Goal: Information Seeking & Learning: Learn about a topic

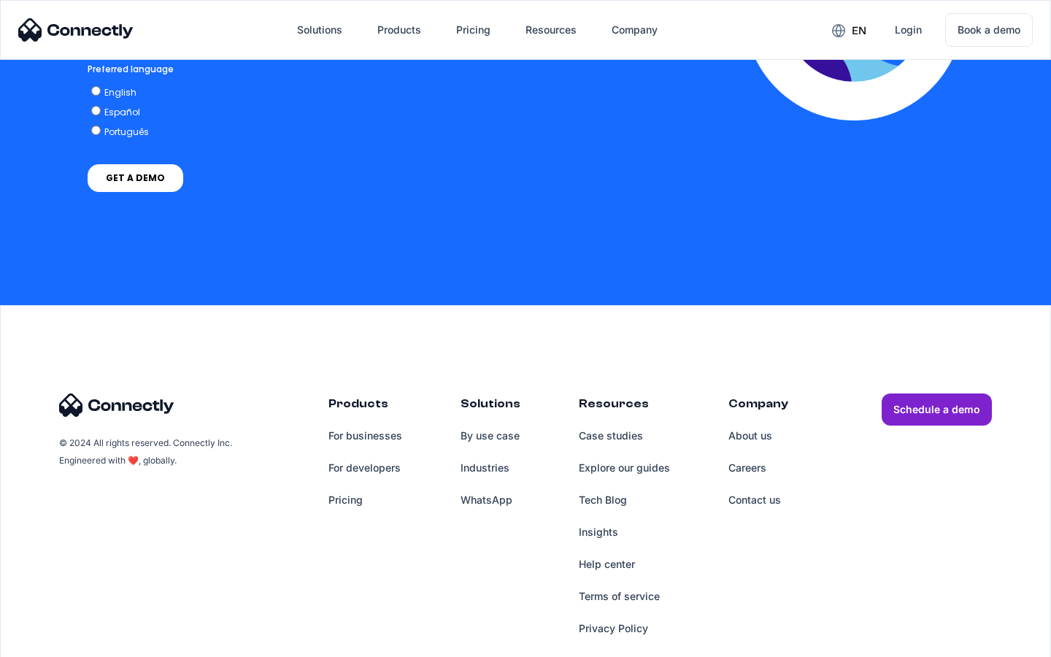
scroll to position [3220, 0]
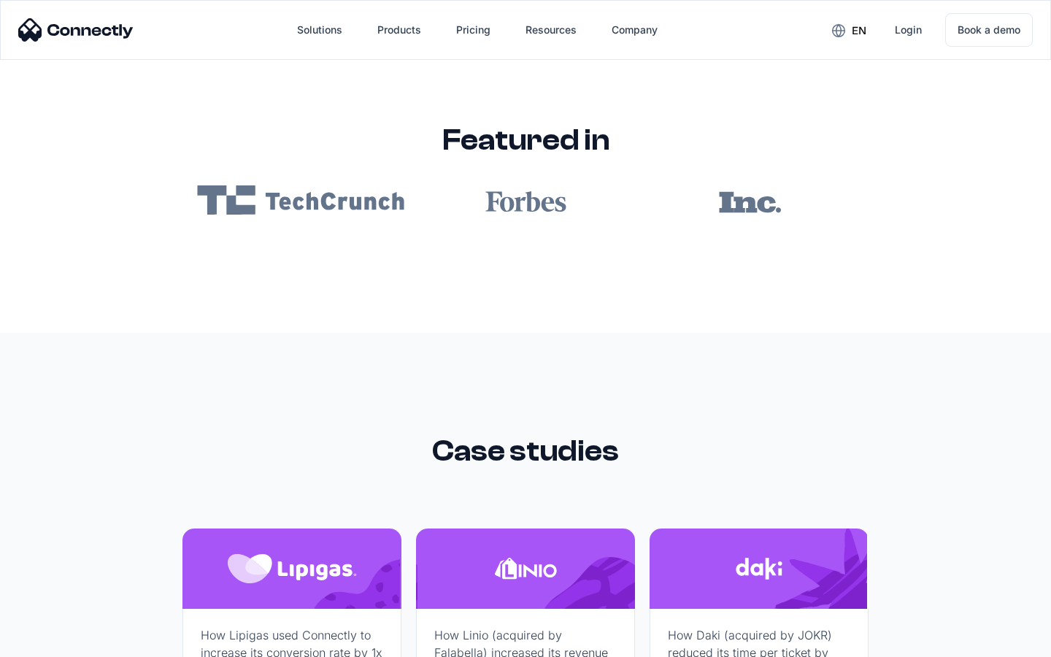
scroll to position [8740, 0]
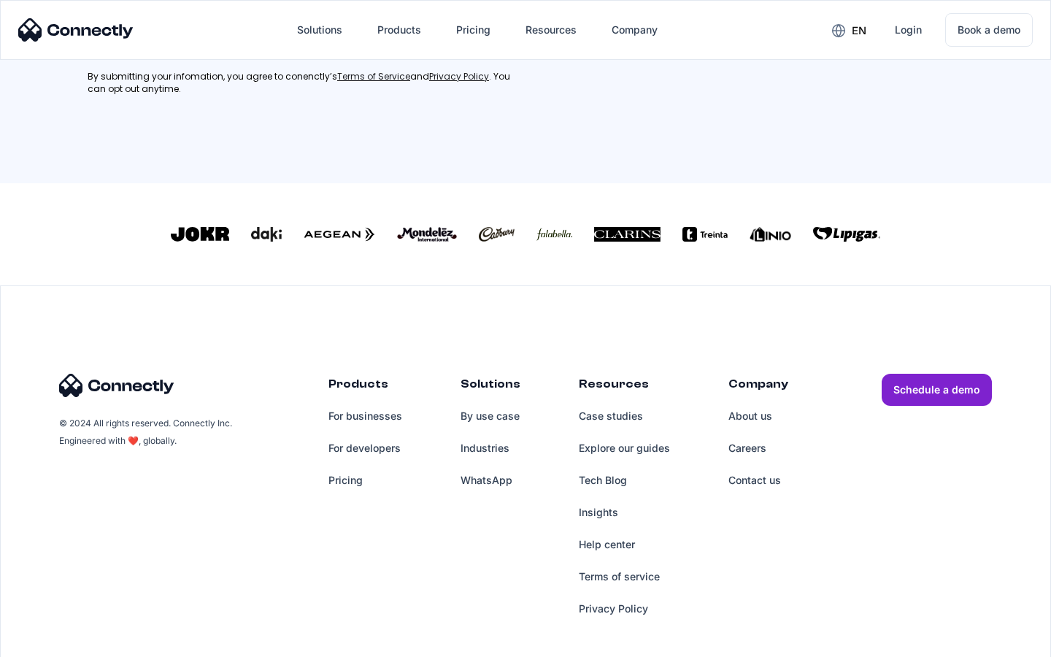
scroll to position [657, 0]
